Goal: Information Seeking & Learning: Understand process/instructions

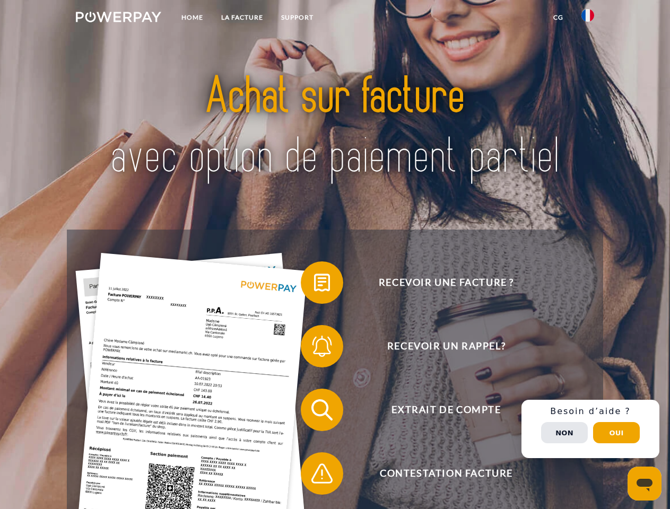
click at [118, 19] on img at bounding box center [118, 17] width 85 height 11
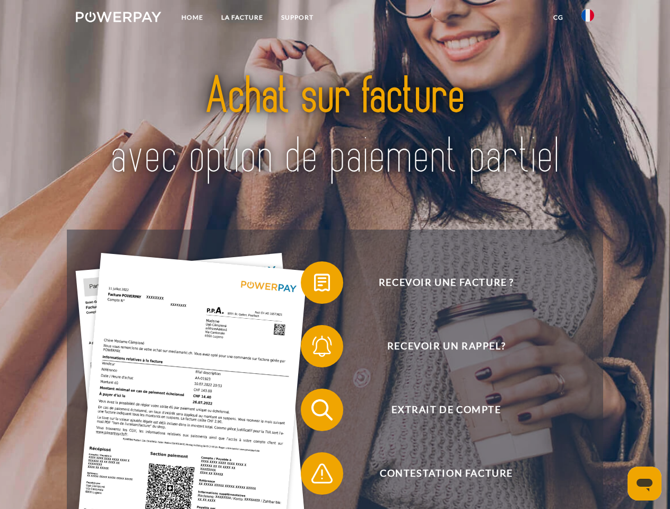
click at [588, 19] on img at bounding box center [588, 15] width 13 height 13
click at [558, 18] on link "CG" at bounding box center [558, 17] width 28 height 19
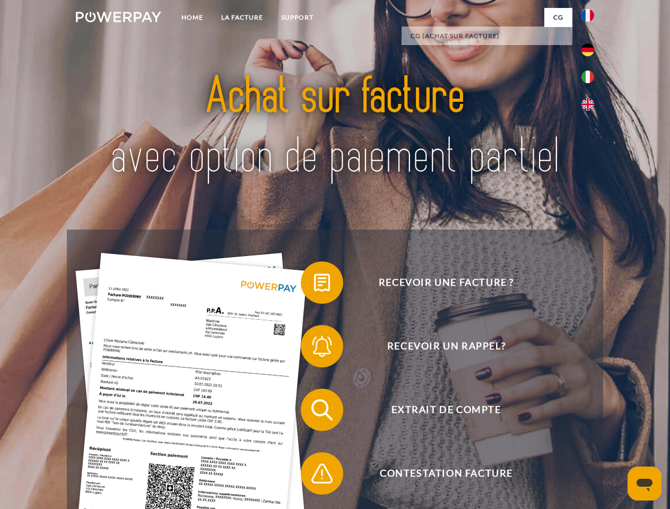
click at [314, 285] on span at bounding box center [306, 282] width 53 height 53
click at [314, 349] on span at bounding box center [306, 346] width 53 height 53
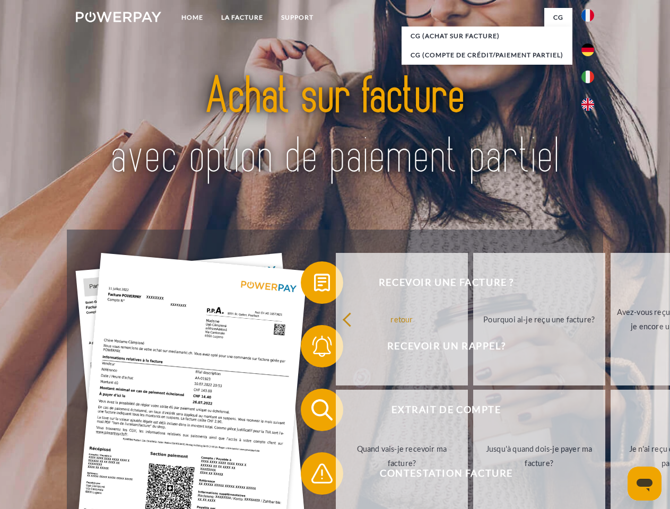
click at [473, 412] on link "Jusqu'à quand dois-je payer ma facture?" at bounding box center [539, 456] width 132 height 133
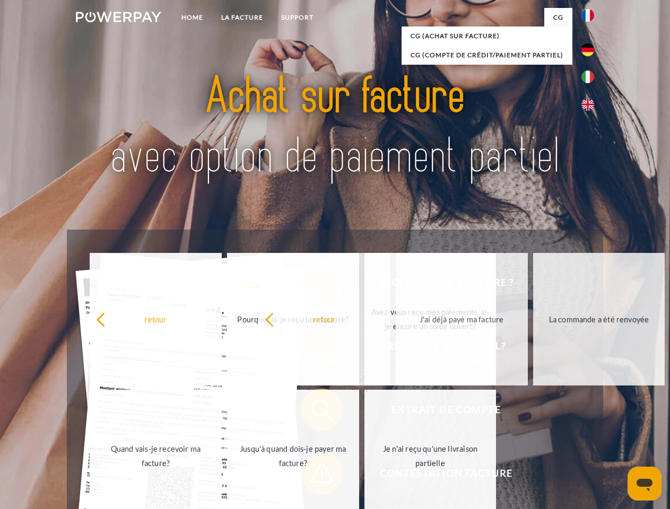
click at [314, 476] on span at bounding box center [306, 473] width 53 height 53
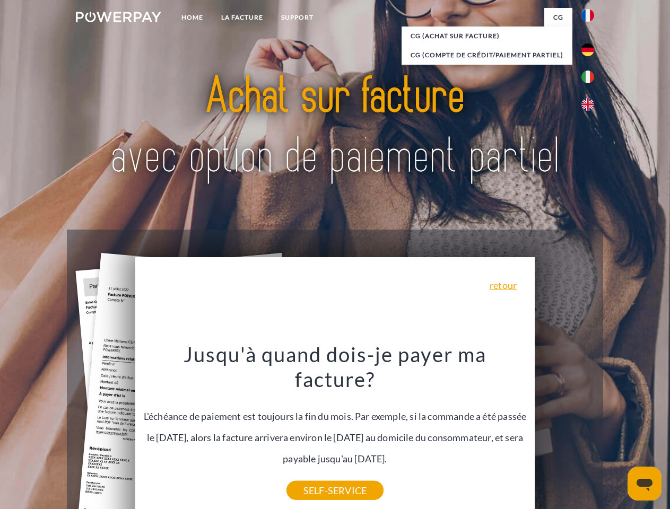
click at [591, 429] on div "Recevoir une facture ? Recevoir un rappel? Extrait de compte retour" at bounding box center [335, 442] width 536 height 425
click at [565, 431] on span "Extrait de compte" at bounding box center [446, 410] width 260 height 42
click at [617, 433] on header "Home LA FACTURE Support" at bounding box center [335, 366] width 670 height 733
